Goal: Check status: Check status

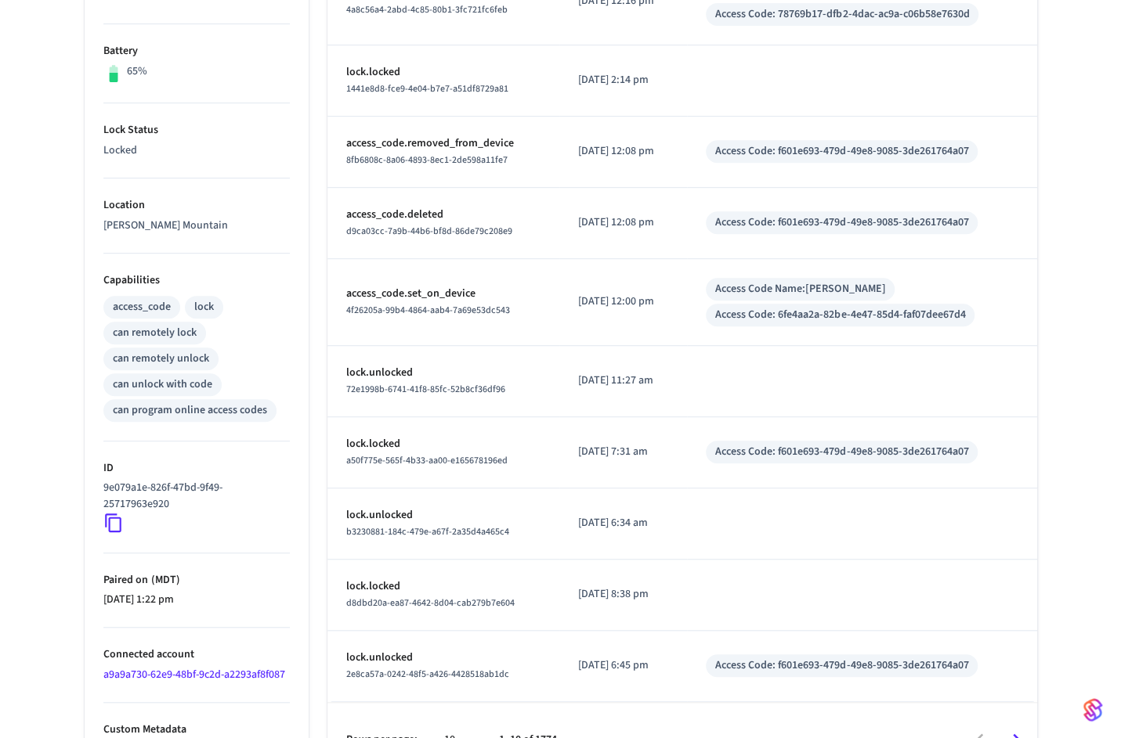
scroll to position [420, 0]
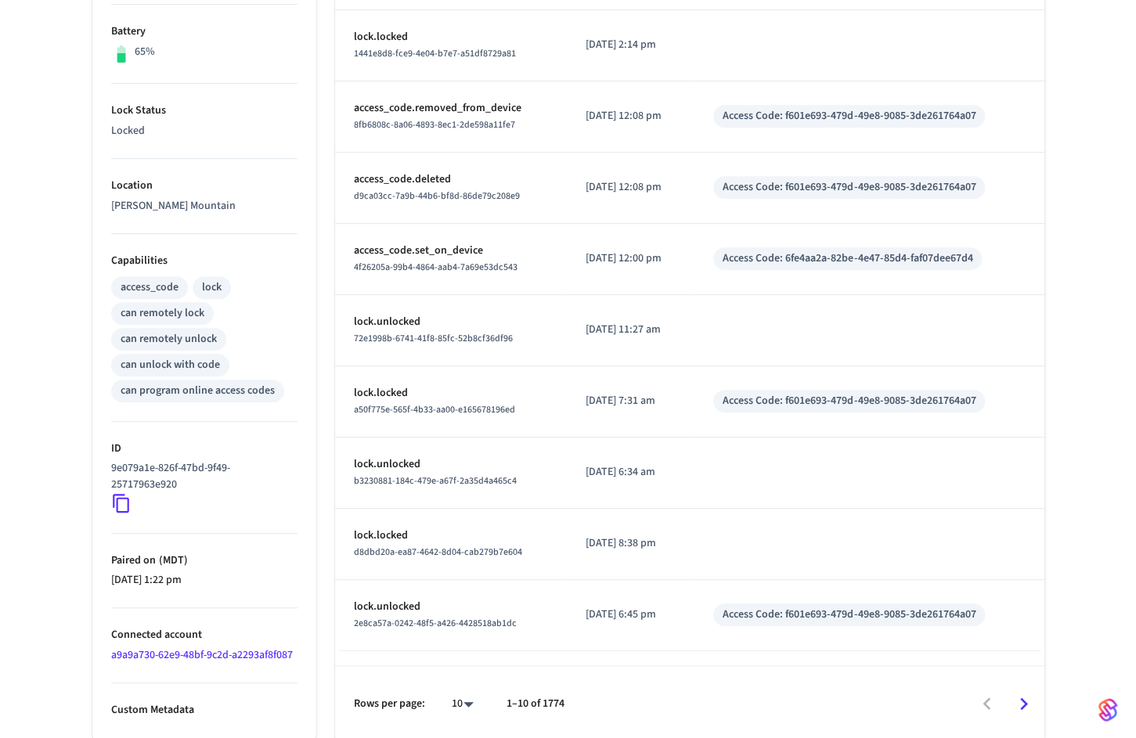
scroll to position [420, 0]
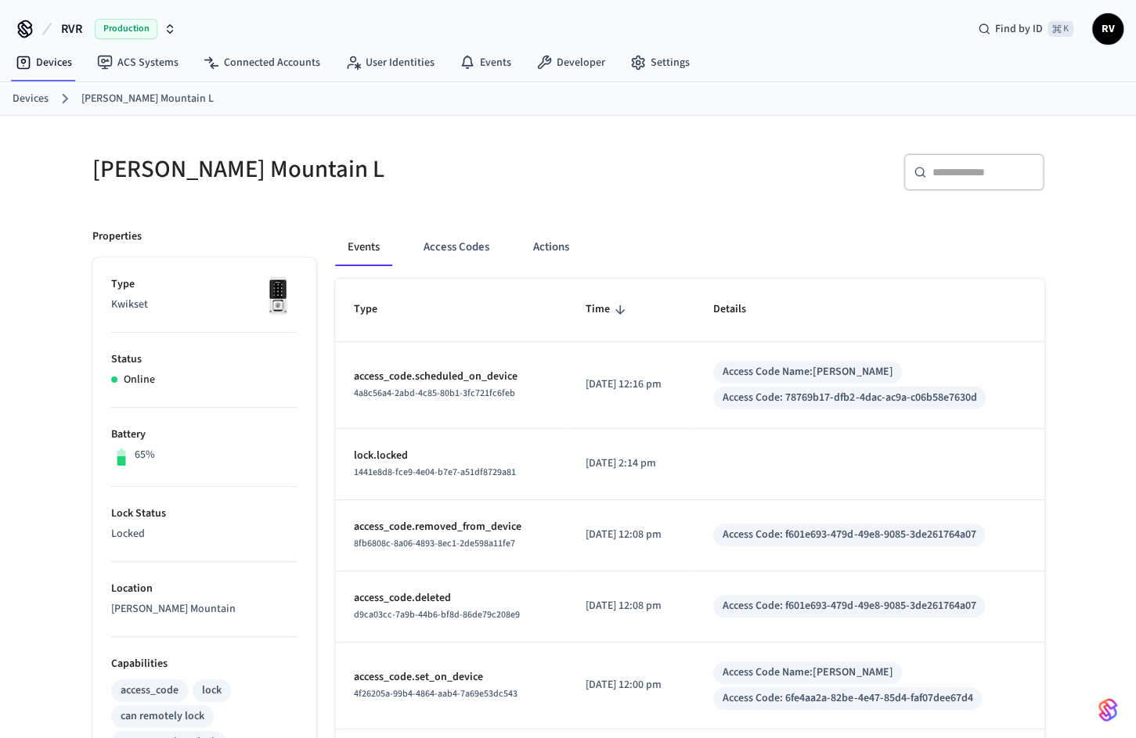
scroll to position [420, 0]
